Goal: Find specific page/section

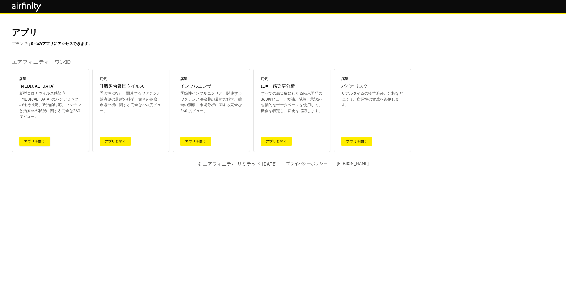
click at [28, 139] on link "アプリを開く" at bounding box center [34, 141] width 31 height 9
